Goal: Check status: Check status

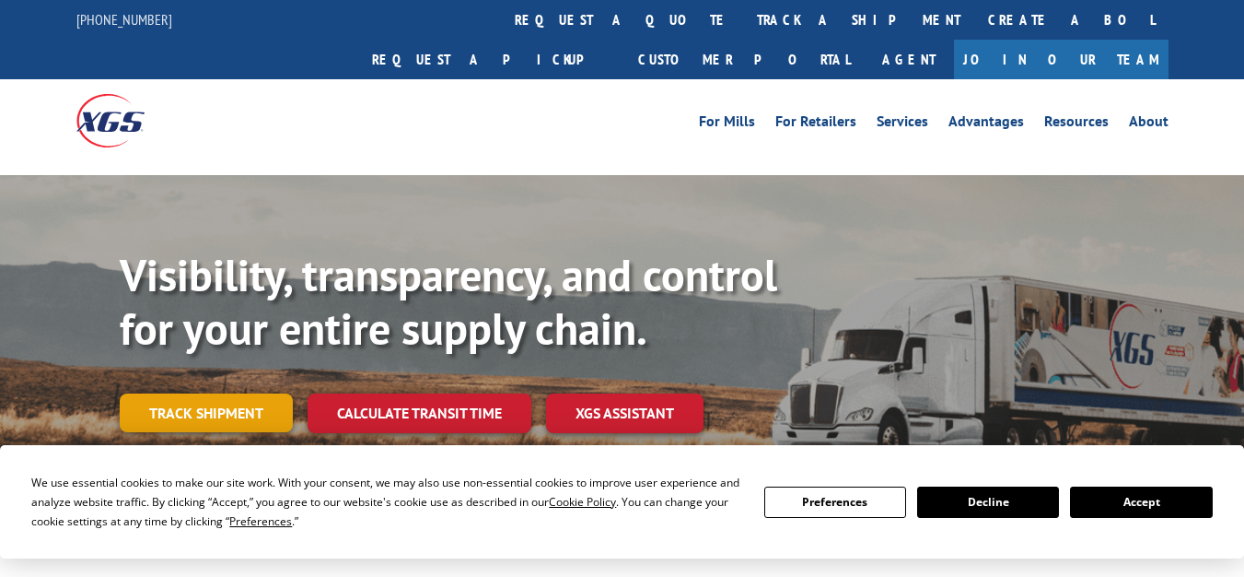
click at [199, 393] on link "Track shipment" at bounding box center [206, 412] width 173 height 39
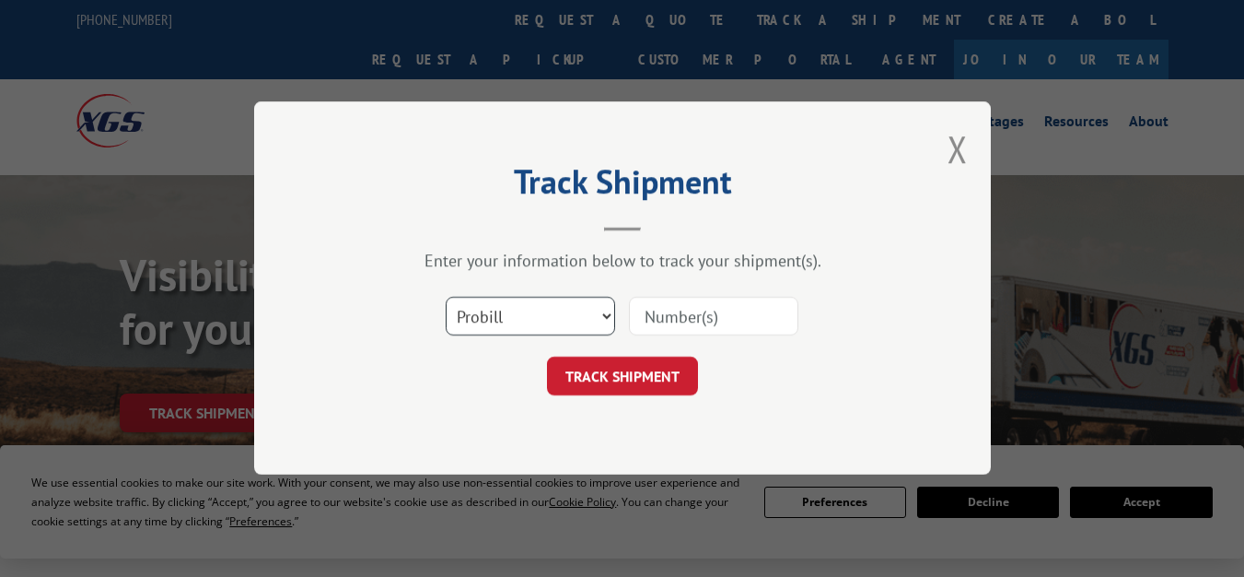
drag, startPoint x: 575, startPoint y: 309, endPoint x: 549, endPoint y: 333, distance: 35.2
click at [575, 309] on select "Select category... Probill BOL PO" at bounding box center [530, 316] width 169 height 39
select select "bol"
click at [446, 297] on select "Select category... Probill BOL PO" at bounding box center [530, 316] width 169 height 39
click at [641, 323] on input at bounding box center [713, 316] width 169 height 39
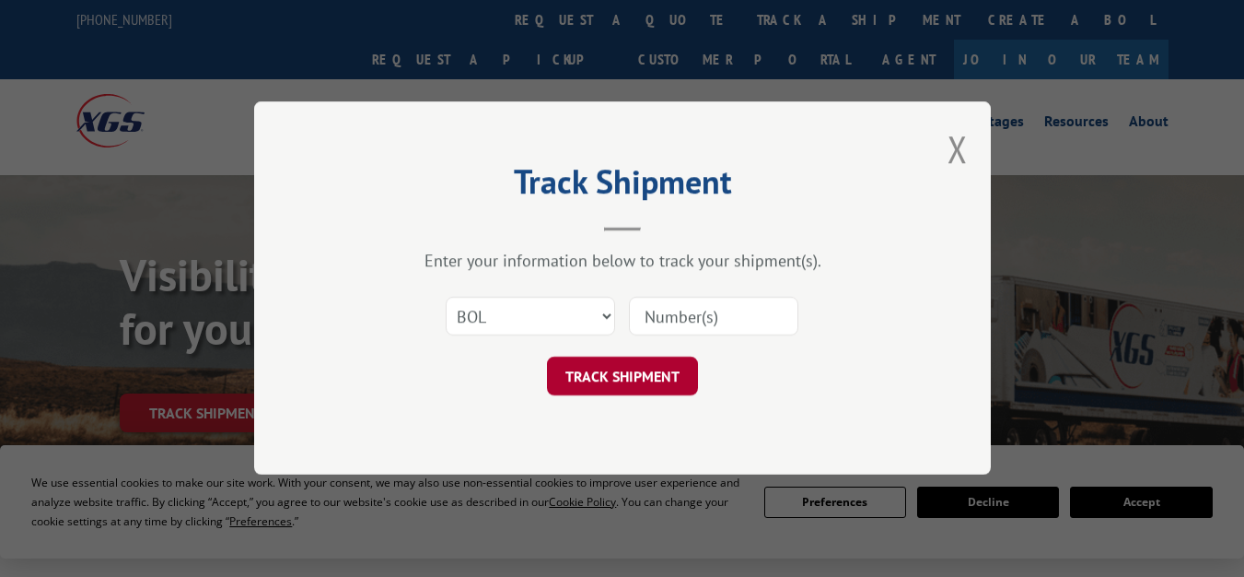
paste input "31621314"
type input "31621314"
click at [636, 364] on button "TRACK SHIPMENT" at bounding box center [622, 376] width 151 height 39
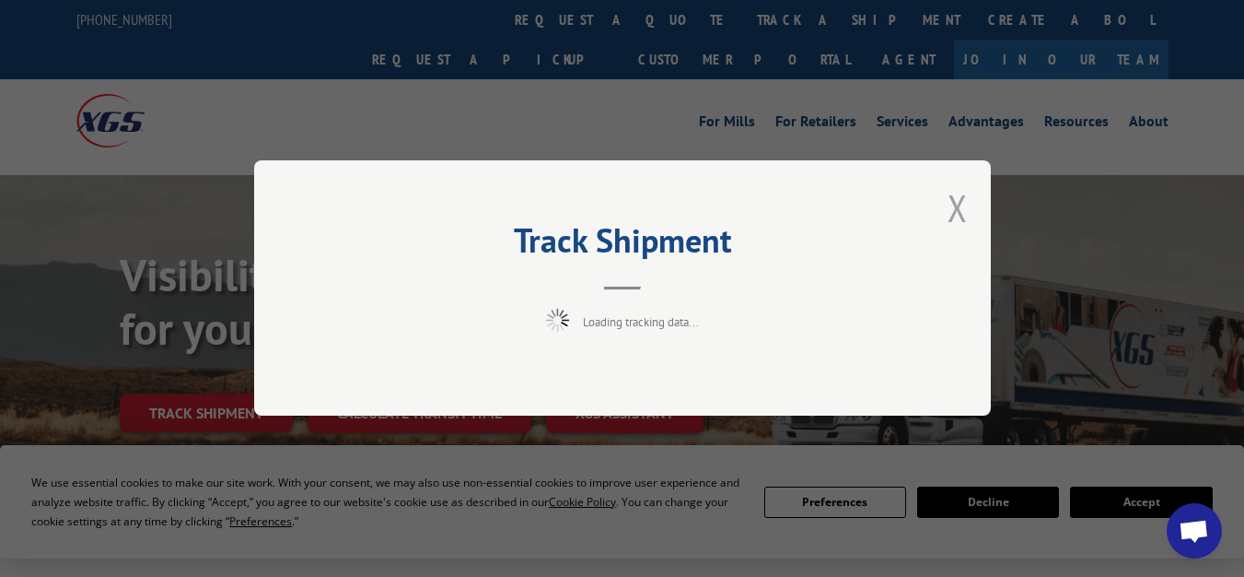
scroll to position [406, 0]
click at [957, 205] on button "Close modal" at bounding box center [958, 207] width 20 height 49
